Goal: Find specific page/section: Find specific page/section

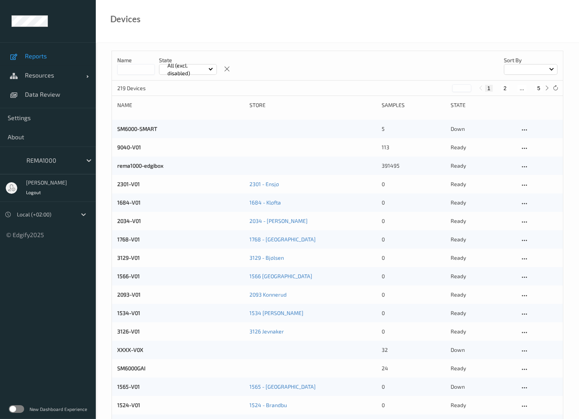
click at [37, 59] on span "Reports" at bounding box center [56, 56] width 63 height 8
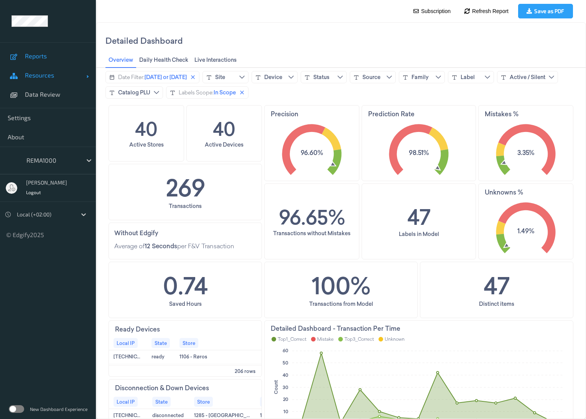
click at [34, 77] on span "Resources" at bounding box center [55, 75] width 61 height 8
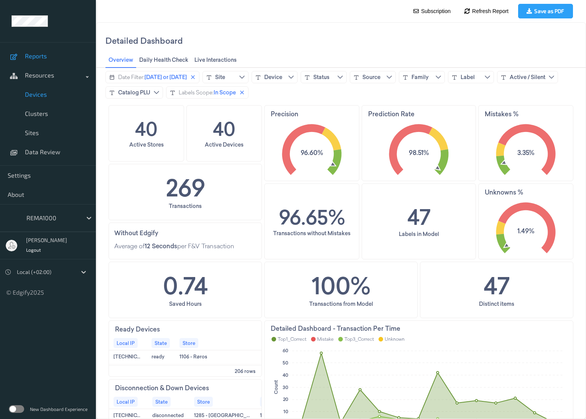
click at [34, 97] on span "Devices" at bounding box center [56, 94] width 63 height 8
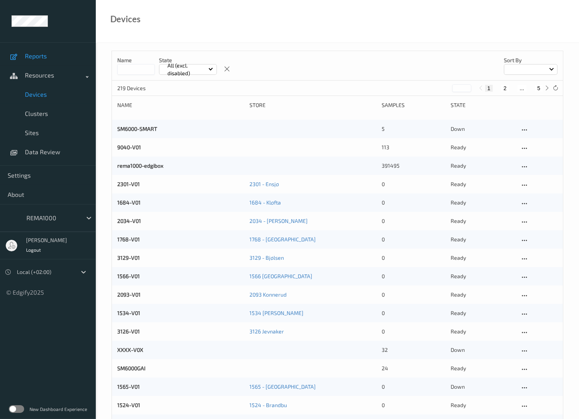
click at [47, 57] on span "Reports" at bounding box center [56, 56] width 63 height 8
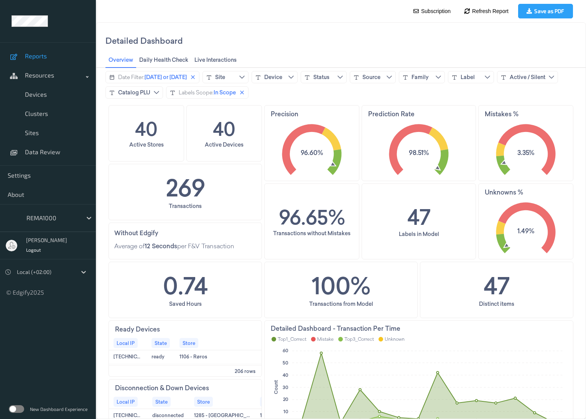
click at [212, 18] on body "Reports Resources Devices Clusters Sites Data Review Settings About REMA1000 [P…" at bounding box center [293, 209] width 586 height 419
click at [195, 76] on icon "close icon" at bounding box center [193, 77] width 4 height 4
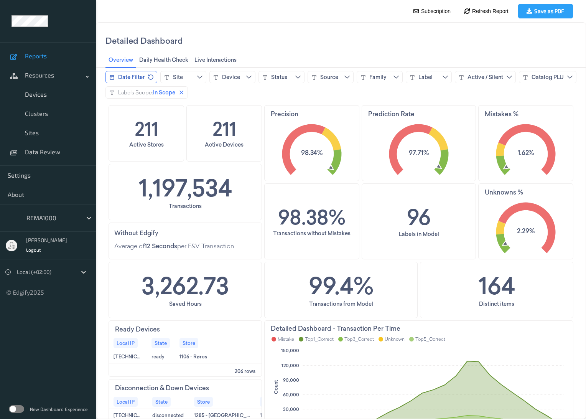
click at [56, 372] on ul "Reports Resources Devices Clusters Sites Data Review Settings About REMA1000 [P…" at bounding box center [48, 209] width 96 height 419
